Goal: Obtain resource: Obtain resource

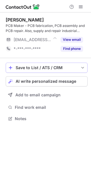
scroll to position [115, 91]
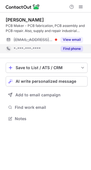
drag, startPoint x: 69, startPoint y: 41, endPoint x: 72, endPoint y: 48, distance: 7.8
click at [72, 49] on div "Alan N. PCB Maker - PCB fabrication, PCB assembly and PCB repair. Also, supply …" at bounding box center [47, 35] width 82 height 36
click at [72, 48] on button "Find phone" at bounding box center [71, 49] width 22 height 6
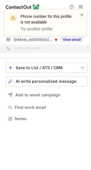
click at [78, 14] on div "Phone number for this profile is not available Try another profile" at bounding box center [43, 23] width 73 height 22
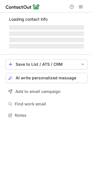
scroll to position [110, 91]
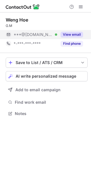
click at [68, 34] on button "View email" at bounding box center [71, 35] width 22 height 6
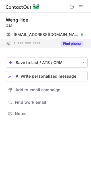
click at [71, 43] on button "Find phone" at bounding box center [71, 44] width 22 height 6
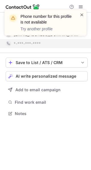
click at [80, 16] on span at bounding box center [81, 15] width 5 height 6
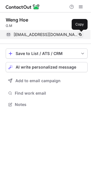
scroll to position [101, 91]
click at [80, 35] on span at bounding box center [80, 34] width 5 height 5
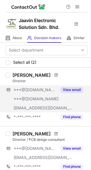
scroll to position [28, 0]
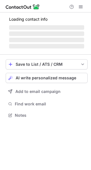
scroll to position [110, 91]
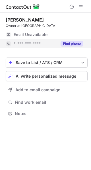
click at [69, 43] on button "Find phone" at bounding box center [71, 44] width 22 height 6
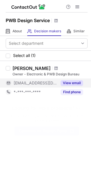
click at [68, 81] on button "View email" at bounding box center [71, 83] width 22 height 6
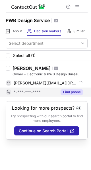
click at [72, 92] on button "Find phone" at bounding box center [71, 92] width 22 height 6
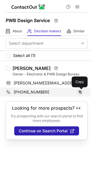
click at [79, 91] on span at bounding box center [80, 92] width 5 height 5
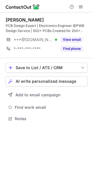
scroll to position [115, 91]
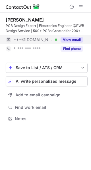
click at [73, 39] on button "View email" at bounding box center [71, 40] width 22 height 6
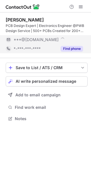
scroll to position [124, 91]
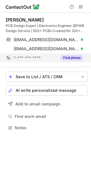
click at [72, 55] on div "Find phone" at bounding box center [70, 57] width 26 height 9
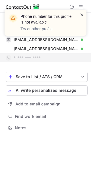
click at [82, 14] on span at bounding box center [81, 15] width 5 height 6
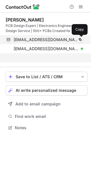
scroll to position [115, 91]
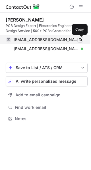
click at [78, 39] on span at bounding box center [80, 39] width 5 height 5
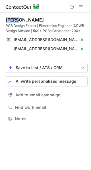
drag, startPoint x: 6, startPoint y: 20, endPoint x: 18, endPoint y: 17, distance: 12.9
click at [18, 17] on div "NILOY MONDAL" at bounding box center [25, 20] width 38 height 6
copy div "NILOY"
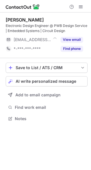
scroll to position [115, 91]
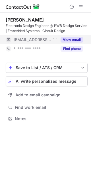
click at [73, 39] on button "View email" at bounding box center [71, 40] width 22 height 6
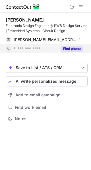
click at [71, 48] on button "Find phone" at bounding box center [71, 49] width 22 height 6
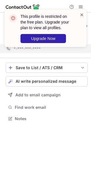
click at [80, 15] on span at bounding box center [81, 15] width 5 height 6
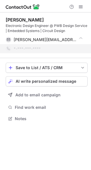
click at [81, 7] on div "This profile is restricted on the free plan. Upgrade your plan to view all prof…" at bounding box center [45, 30] width 91 height 53
click at [81, 7] on span at bounding box center [80, 7] width 5 height 5
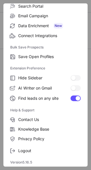
scroll to position [66, 0]
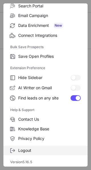
click at [12, 153] on label "Logout" at bounding box center [45, 151] width 84 height 10
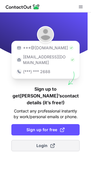
click at [46, 143] on span "Login" at bounding box center [45, 146] width 18 height 6
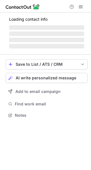
scroll to position [115, 91]
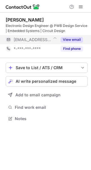
click at [66, 40] on button "View email" at bounding box center [71, 40] width 22 height 6
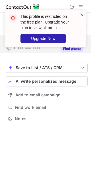
click at [72, 49] on div "This profile is restricted on the free plan. Upgrade your plan to view all prof…" at bounding box center [45, 30] width 91 height 53
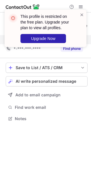
drag, startPoint x: 87, startPoint y: 11, endPoint x: 83, endPoint y: 14, distance: 4.6
click at [86, 12] on div "This profile is restricted on the free plan. Upgrade your plan to view all prof…" at bounding box center [45, 30] width 91 height 53
click at [83, 14] on span at bounding box center [81, 15] width 5 height 6
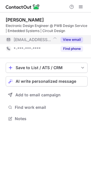
click at [83, 6] on div "This profile is restricted on the free plan. Upgrade your plan to view all prof…" at bounding box center [45, 30] width 91 height 53
click at [81, 7] on div "This profile is restricted on the free plan. Upgrade your plan to view all prof…" at bounding box center [45, 30] width 91 height 53
click at [81, 7] on div "This profile is restricted on the free plan. Upgrade your plan to view all prof…" at bounding box center [45, 33] width 91 height 59
click at [81, 7] on div "This profile is restricted on the free plan. Upgrade your plan to view all prof…" at bounding box center [45, 9] width 91 height 11
click at [81, 7] on span at bounding box center [80, 7] width 5 height 5
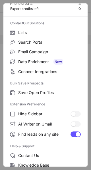
scroll to position [66, 0]
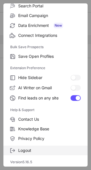
click at [14, 149] on span at bounding box center [12, 150] width 5 height 5
click at [16, 150] on label "Logout" at bounding box center [45, 151] width 84 height 10
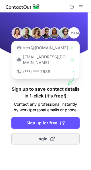
click at [34, 133] on button "Login" at bounding box center [45, 138] width 68 height 11
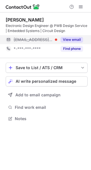
scroll to position [115, 91]
click at [76, 40] on button "View email" at bounding box center [71, 40] width 22 height 6
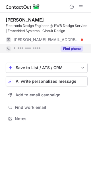
click at [76, 52] on div "Find phone" at bounding box center [70, 48] width 26 height 9
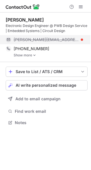
scroll to position [119, 91]
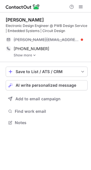
click at [22, 54] on link "Show more" at bounding box center [51, 55] width 74 height 4
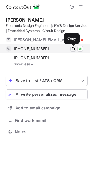
click at [73, 48] on span at bounding box center [73, 48] width 5 height 5
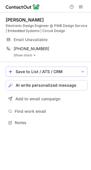
scroll to position [119, 91]
click at [33, 54] on img at bounding box center [34, 55] width 3 height 4
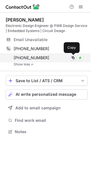
click at [74, 56] on span at bounding box center [73, 58] width 5 height 5
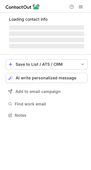
scroll to position [124, 91]
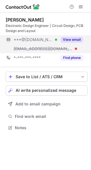
click at [73, 41] on button "View email" at bounding box center [71, 40] width 22 height 6
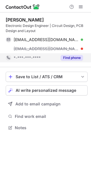
click at [73, 55] on div "Find phone" at bounding box center [70, 57] width 26 height 9
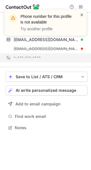
click at [82, 14] on span at bounding box center [81, 15] width 5 height 6
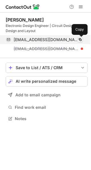
scroll to position [115, 91]
click at [78, 40] on span at bounding box center [80, 39] width 5 height 5
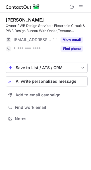
scroll to position [115, 91]
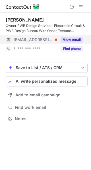
click at [71, 40] on button "View email" at bounding box center [71, 40] width 22 height 6
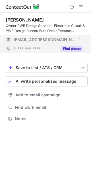
click at [72, 49] on button "Find phone" at bounding box center [71, 49] width 22 height 6
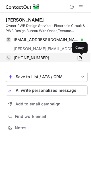
click at [81, 56] on span at bounding box center [80, 58] width 5 height 5
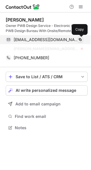
click at [80, 39] on span at bounding box center [80, 39] width 5 height 5
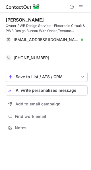
scroll to position [115, 91]
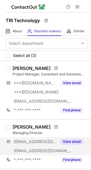
scroll to position [28, 0]
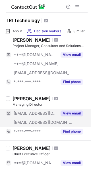
click at [69, 112] on button "View email" at bounding box center [71, 113] width 22 height 6
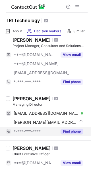
click at [72, 128] on div "Find phone" at bounding box center [70, 131] width 26 height 9
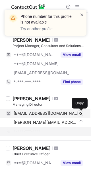
click at [80, 114] on span at bounding box center [80, 113] width 5 height 5
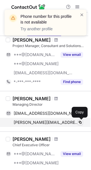
click at [80, 122] on span at bounding box center [80, 122] width 5 height 5
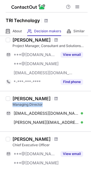
drag, startPoint x: 13, startPoint y: 105, endPoint x: 46, endPoint y: 103, distance: 33.5
click at [46, 103] on div "Managing Director" at bounding box center [49, 104] width 75 height 5
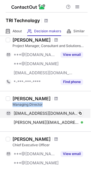
copy div "Managing Director"
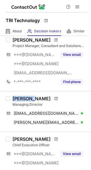
drag, startPoint x: 13, startPoint y: 98, endPoint x: 30, endPoint y: 97, distance: 17.0
click at [30, 97] on div "[PERSON_NAME]" at bounding box center [31, 99] width 38 height 6
copy div "[PERSON_NAME]"
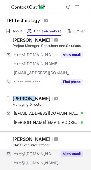
click at [66, 151] on button "View email" at bounding box center [71, 154] width 22 height 6
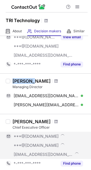
scroll to position [85, 0]
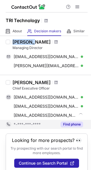
click at [79, 123] on button "Find phone" at bounding box center [71, 125] width 22 height 6
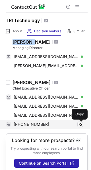
click at [80, 123] on span at bounding box center [80, 124] width 5 height 5
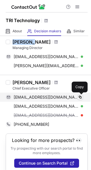
click at [79, 99] on span at bounding box center [80, 97] width 5 height 5
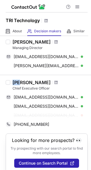
drag, startPoint x: 14, startPoint y: 83, endPoint x: 21, endPoint y: 81, distance: 7.3
click at [21, 81] on div "[PERSON_NAME]" at bounding box center [31, 83] width 38 height 6
copy div "Zac"
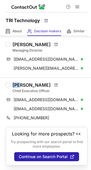
scroll to position [82, 0]
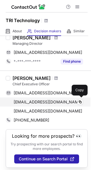
scroll to position [91, 0]
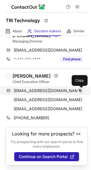
click at [79, 91] on span at bounding box center [80, 90] width 5 height 5
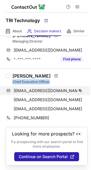
drag, startPoint x: 55, startPoint y: 82, endPoint x: 3, endPoint y: 88, distance: 52.2
click at [13, 84] on div "Chief Executive Officer" at bounding box center [49, 81] width 75 height 5
copy div "Chief Executive Officer"
